Goal: Transaction & Acquisition: Purchase product/service

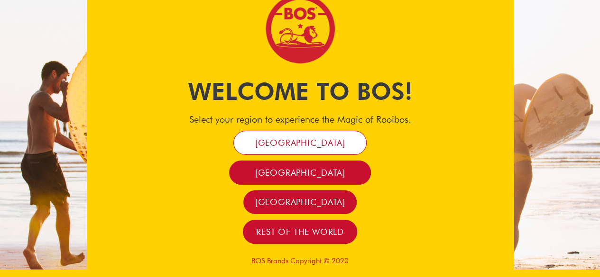
drag, startPoint x: 0, startPoint y: 0, endPoint x: 293, endPoint y: 139, distance: 324.1
click at [293, 139] on span "[GEOGRAPHIC_DATA]" at bounding box center [300, 143] width 90 height 11
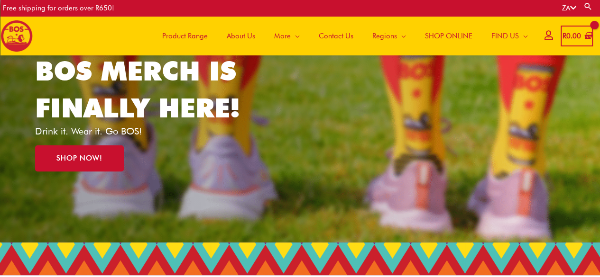
scroll to position [79, 0]
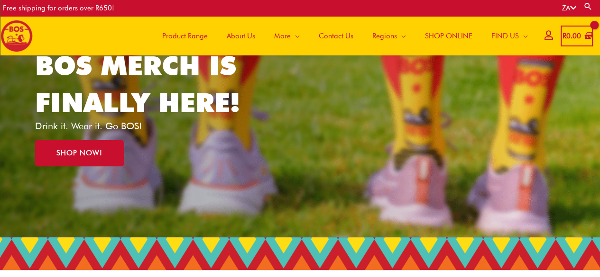
click at [441, 32] on span "SHOP ONLINE" at bounding box center [448, 36] width 47 height 28
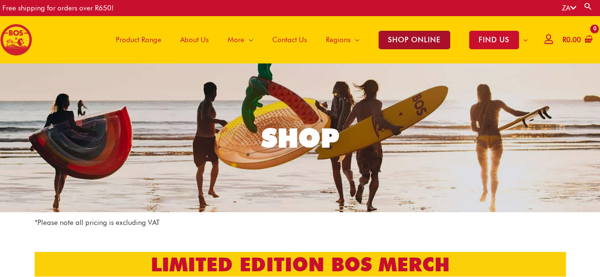
click at [412, 37] on span "SHOP ONLINE" at bounding box center [414, 40] width 72 height 18
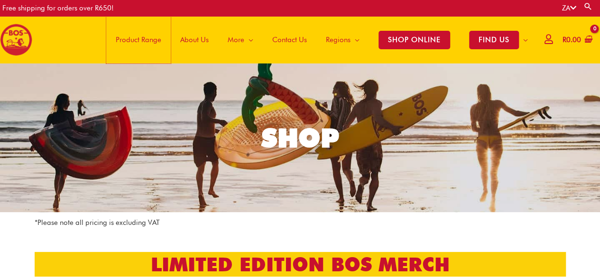
click at [136, 37] on span "Product Range" at bounding box center [139, 40] width 46 height 28
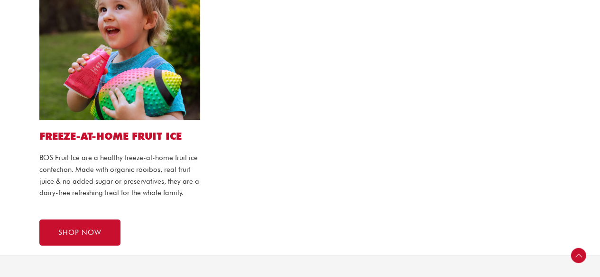
scroll to position [886, 0]
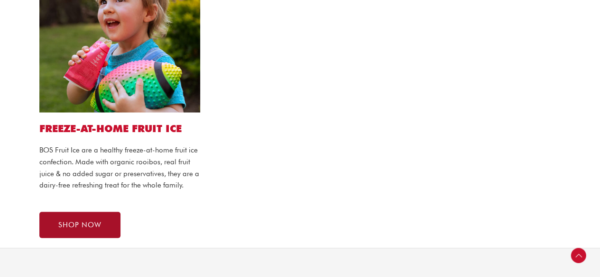
click at [96, 229] on link "SHOP NOW" at bounding box center [79, 225] width 81 height 26
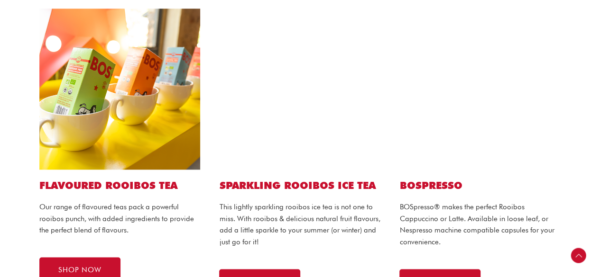
scroll to position [509, 0]
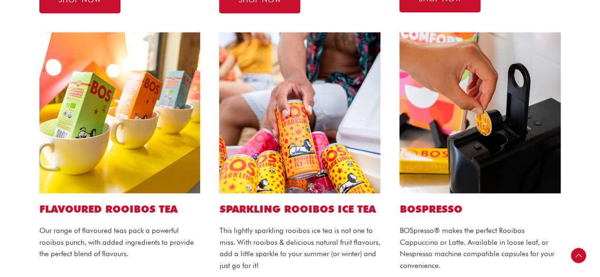
click at [111, 150] on img at bounding box center [119, 112] width 161 height 161
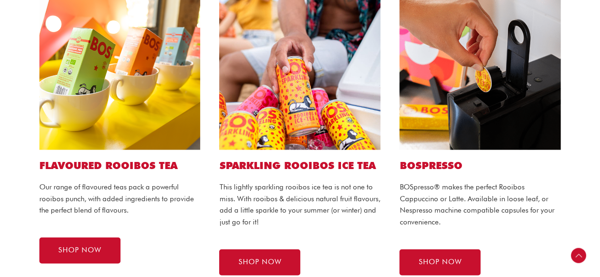
scroll to position [561, 0]
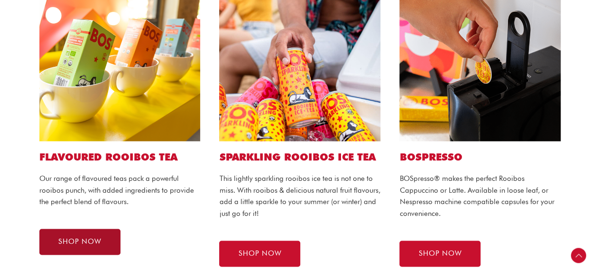
click at [80, 242] on span "SHOP NOW" at bounding box center [79, 242] width 43 height 7
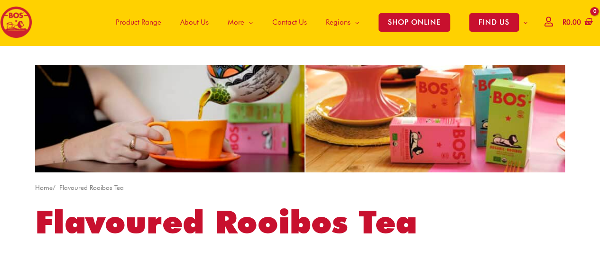
scroll to position [13, 0]
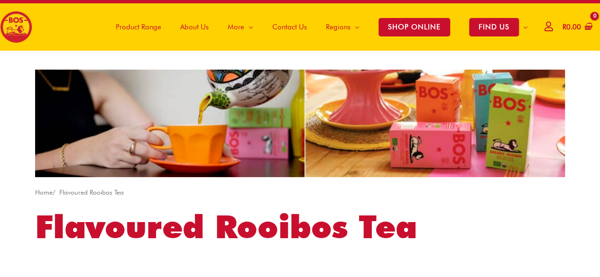
click at [147, 24] on span "Product Range" at bounding box center [139, 27] width 46 height 28
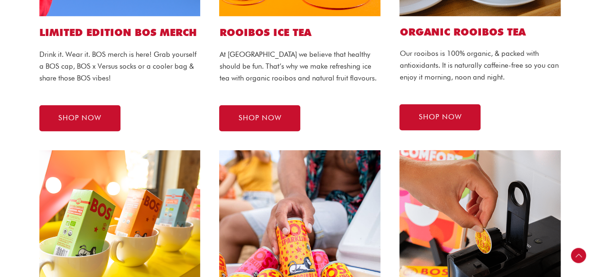
scroll to position [298, 0]
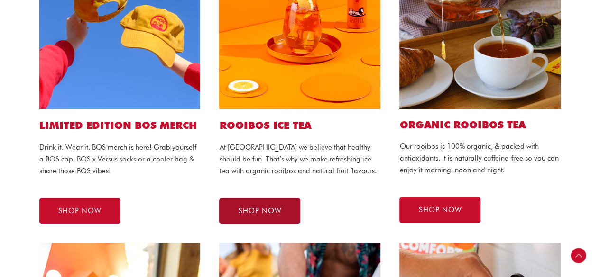
click at [252, 208] on span "SHOP NOW" at bounding box center [259, 211] width 43 height 7
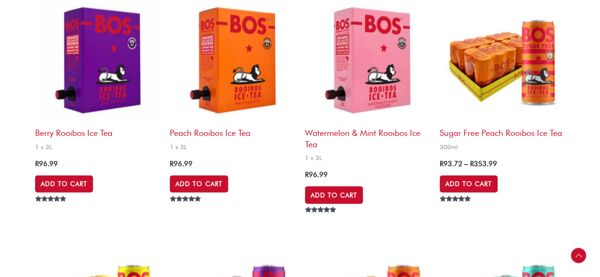
scroll to position [838, 0]
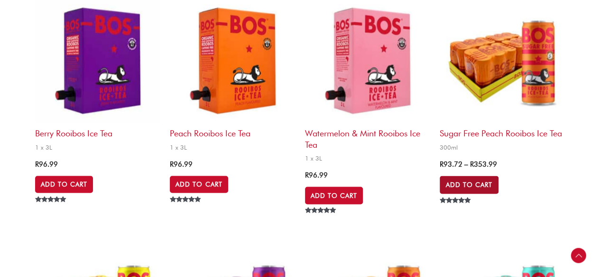
click at [468, 182] on link "Add to Cart" at bounding box center [469, 185] width 59 height 18
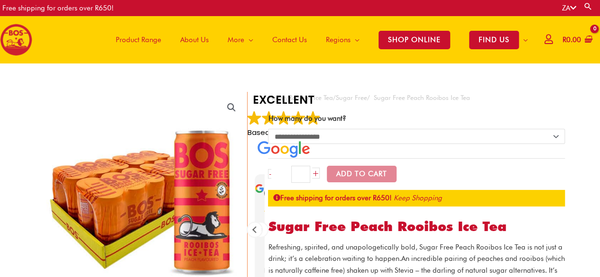
click at [356, 126] on tr "**********" at bounding box center [416, 134] width 297 height 47
click at [358, 140] on select "**********" at bounding box center [416, 136] width 297 height 15
select select "**********"
click at [268, 129] on select "**********" at bounding box center [416, 136] width 297 height 15
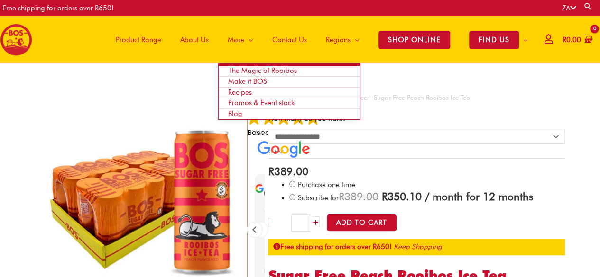
click at [236, 80] on span "Make it BOS" at bounding box center [247, 81] width 39 height 9
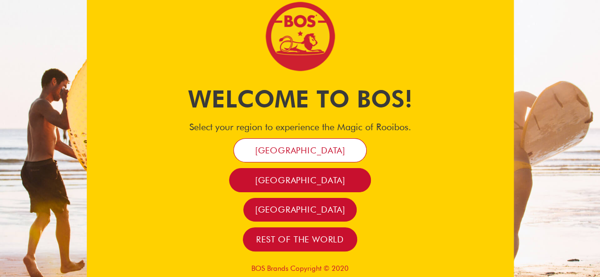
drag, startPoint x: 0, startPoint y: 0, endPoint x: 285, endPoint y: 152, distance: 322.5
click at [285, 152] on span "[GEOGRAPHIC_DATA]" at bounding box center [300, 150] width 90 height 11
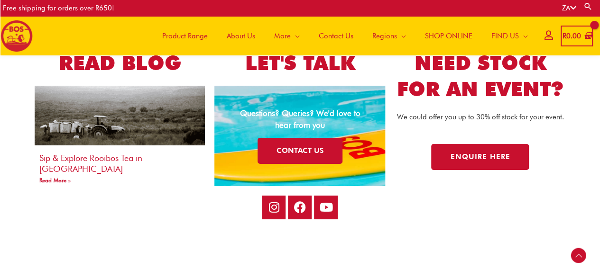
scroll to position [1768, 0]
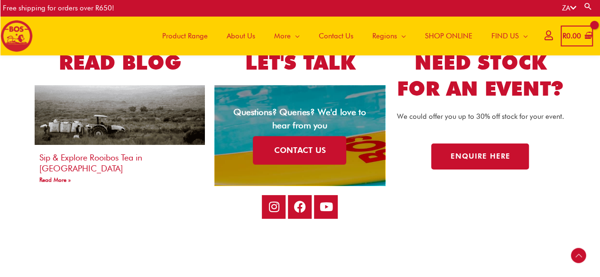
drag, startPoint x: 0, startPoint y: 0, endPoint x: 285, endPoint y: 152, distance: 322.5
click at [285, 152] on link "CONTACT US" at bounding box center [299, 151] width 93 height 29
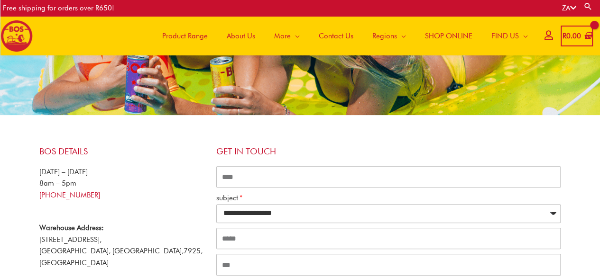
scroll to position [82, 0]
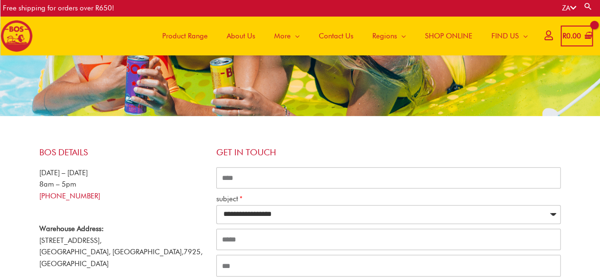
click at [453, 32] on span "SHOP ONLINE" at bounding box center [448, 36] width 47 height 28
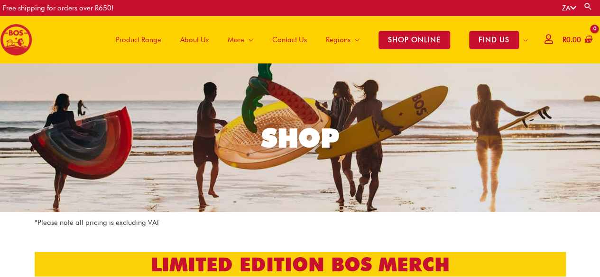
click at [145, 34] on span "Product Range" at bounding box center [139, 40] width 46 height 28
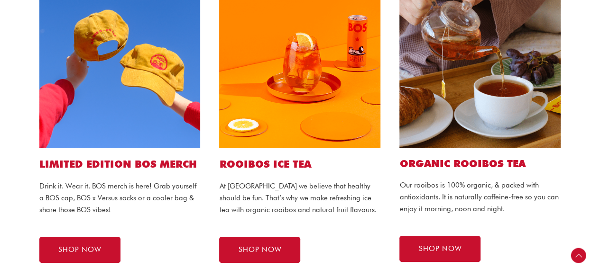
scroll to position [263, 0]
